Goal: Information Seeking & Learning: Learn about a topic

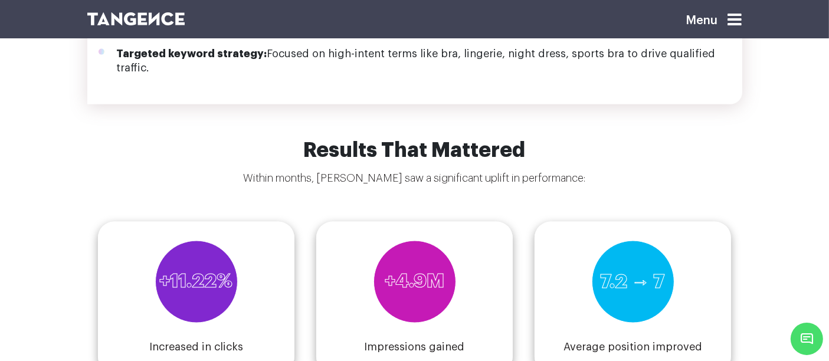
scroll to position [1705, 0]
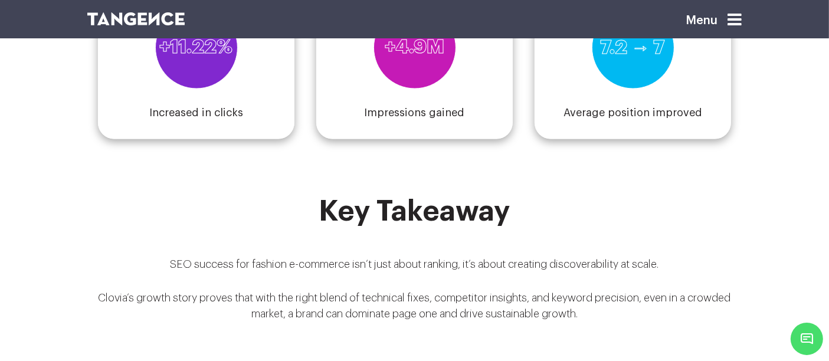
scroll to position [1983, 0]
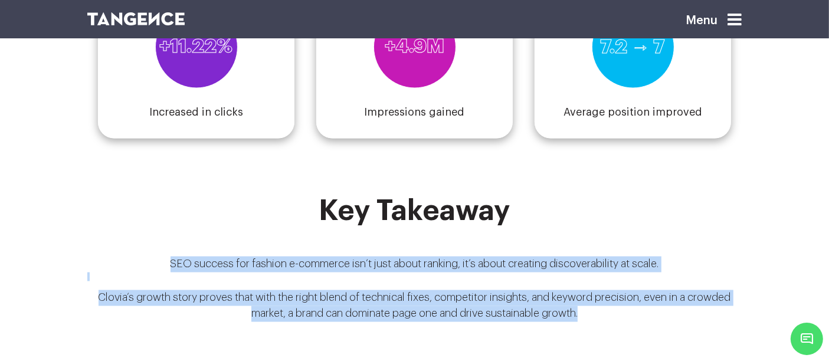
drag, startPoint x: 167, startPoint y: 238, endPoint x: 605, endPoint y: 298, distance: 442.3
click at [605, 298] on div "Key Takeaway SEO success for fashion e-commerce isn’t just about ranking, it’s …" at bounding box center [414, 263] width 655 height 136
copy div "SEO success for fashion e-commerce isn’t just about ranking, it’s about creatin…"
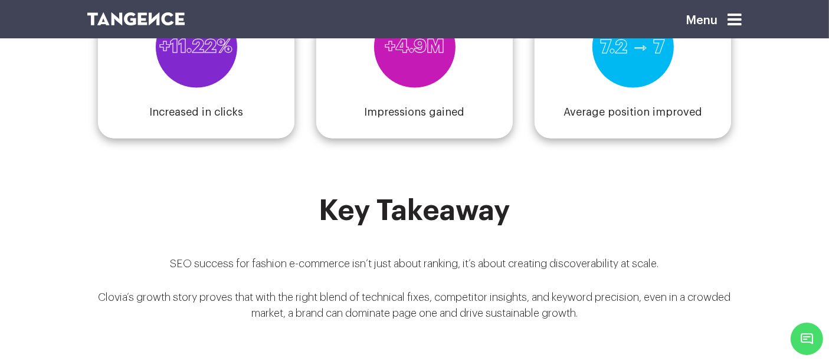
click at [445, 147] on section "Results That Mattered Within months, Clovia saw a significant uplift in perform…" at bounding box center [414, 50] width 829 height 291
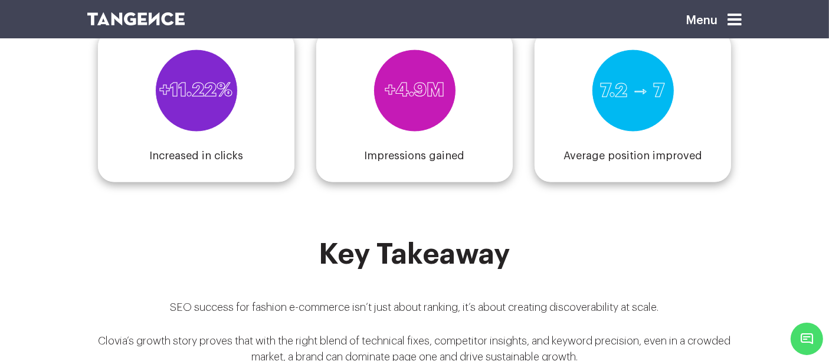
scroll to position [1938, 0]
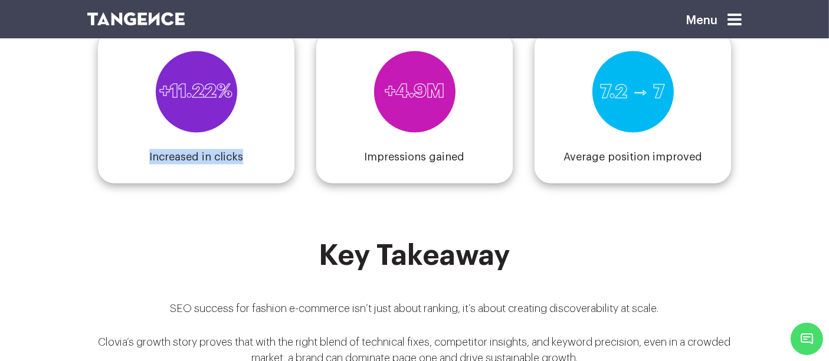
drag, startPoint x: 143, startPoint y: 134, endPoint x: 267, endPoint y: 139, distance: 124.6
click at [267, 139] on div "+11.22% Increased in clicks" at bounding box center [196, 108] width 196 height 152
copy h4 "Increased in clicks"
